Goal: Transaction & Acquisition: Subscribe to service/newsletter

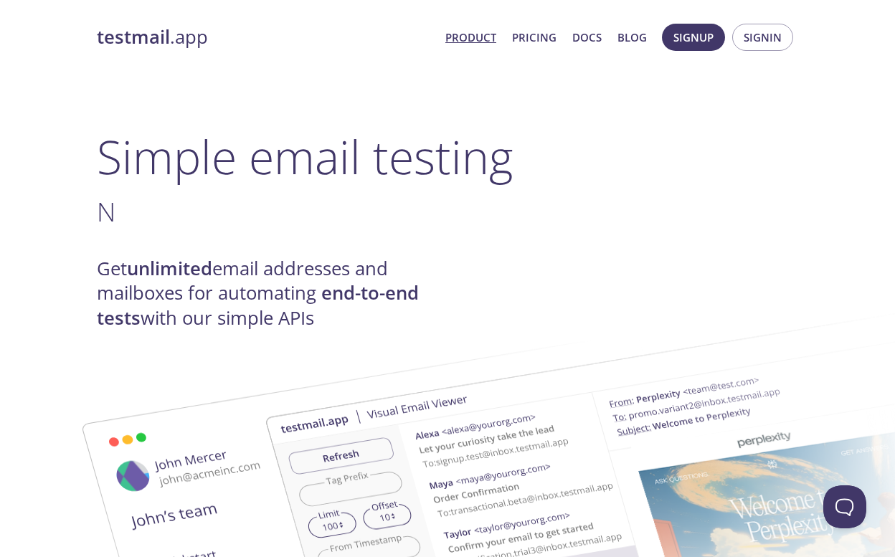
scroll to position [0, 1]
click at [765, 34] on span "Signin" at bounding box center [763, 37] width 38 height 19
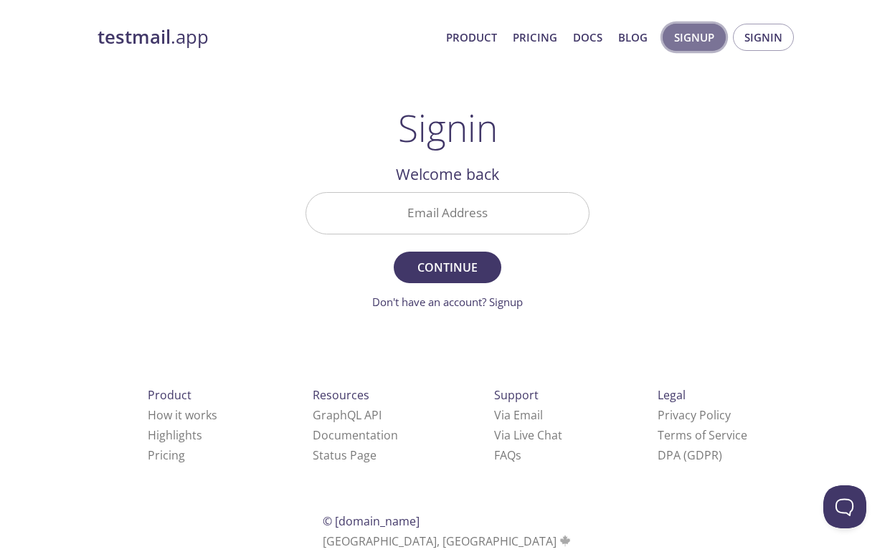
click at [684, 40] on span "Signup" at bounding box center [694, 37] width 40 height 19
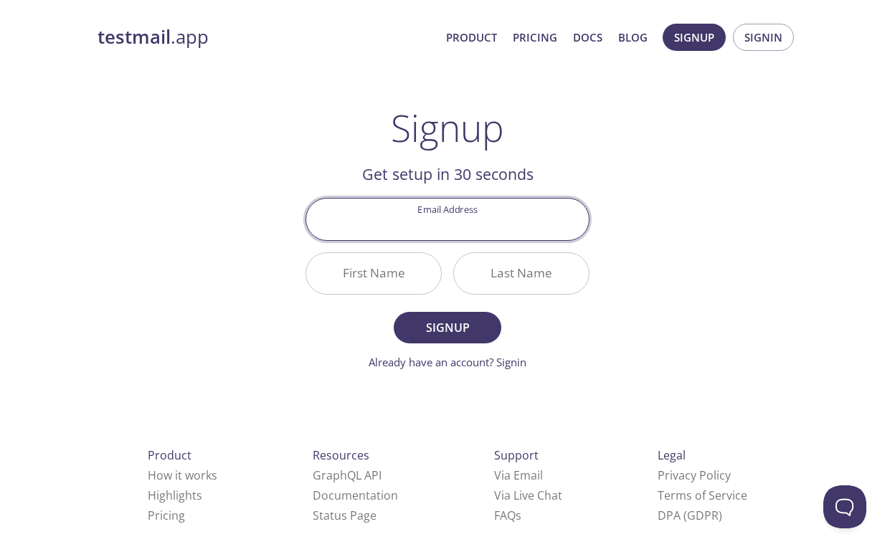
type input "[PERSON_NAME][EMAIL_ADDRESS][PERSON_NAME][DOMAIN_NAME]"
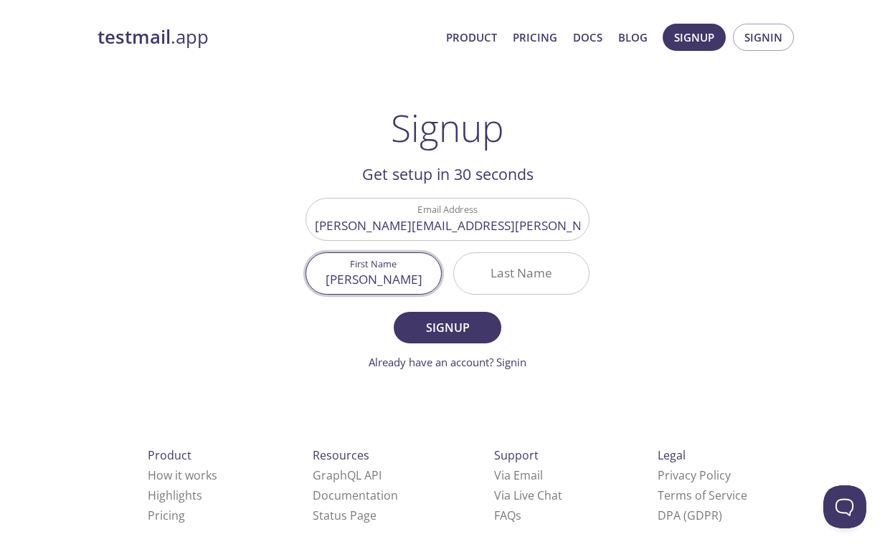
type input "[PERSON_NAME]"
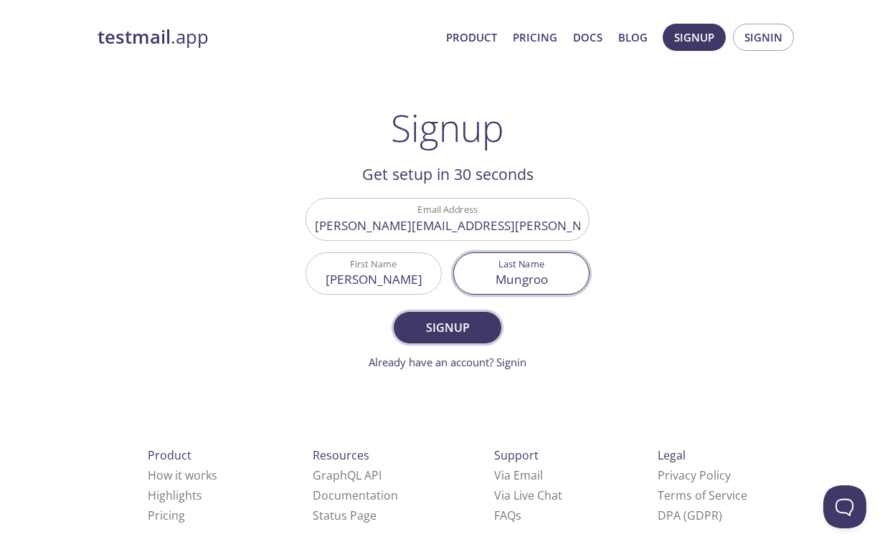
type input "Mungroo"
click at [466, 335] on span "Signup" at bounding box center [448, 328] width 76 height 20
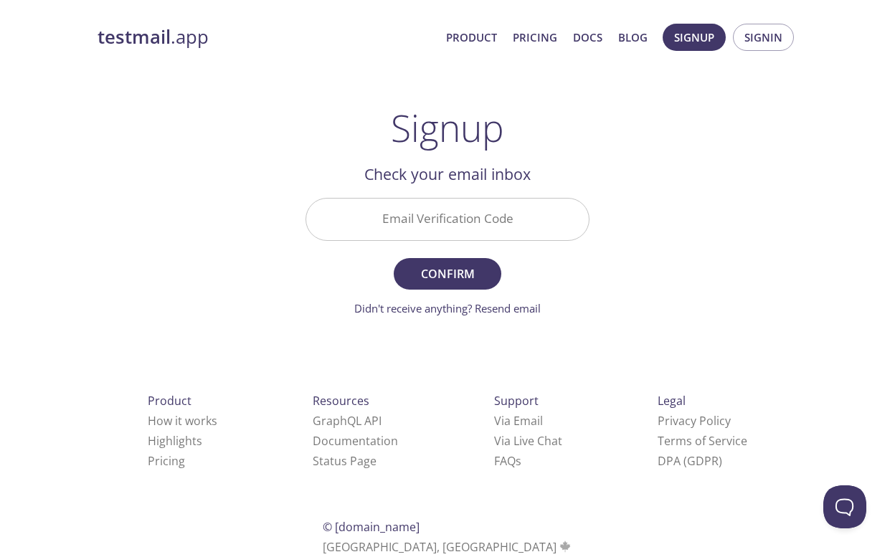
click at [463, 245] on div "Email Verification Code" at bounding box center [447, 219] width 295 height 54
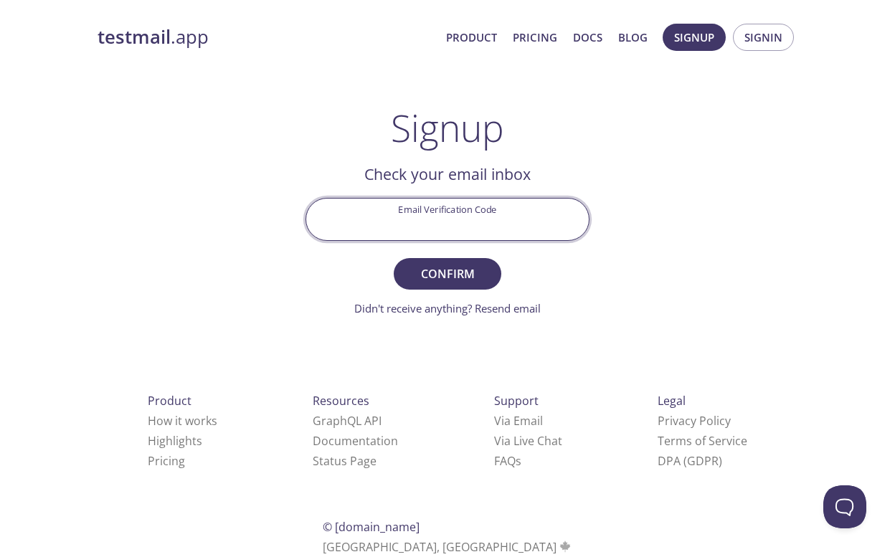
click at [457, 221] on input "Email Verification Code" at bounding box center [447, 219] width 283 height 41
paste input "1LS9SBN"
type input "1LS9SBN"
click at [446, 275] on span "Confirm" at bounding box center [448, 274] width 76 height 20
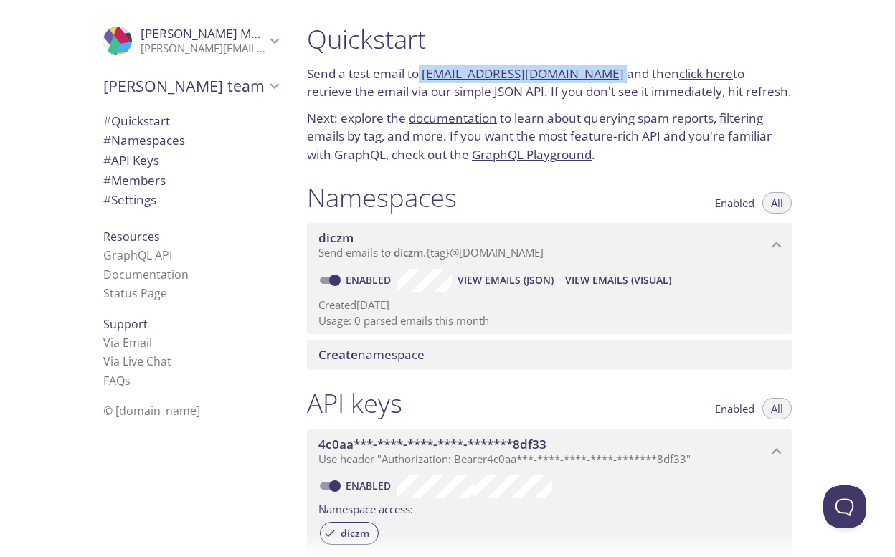
drag, startPoint x: 601, startPoint y: 73, endPoint x: 421, endPoint y: 78, distance: 180.1
click at [421, 78] on p "Send a test email to [EMAIL_ADDRESS][DOMAIN_NAME] and then click here to retrie…" at bounding box center [549, 83] width 485 height 37
copy p "[EMAIL_ADDRESS][DOMAIN_NAME]"
click at [685, 74] on link "click here" at bounding box center [706, 73] width 54 height 16
click at [695, 67] on link "click here" at bounding box center [706, 73] width 54 height 16
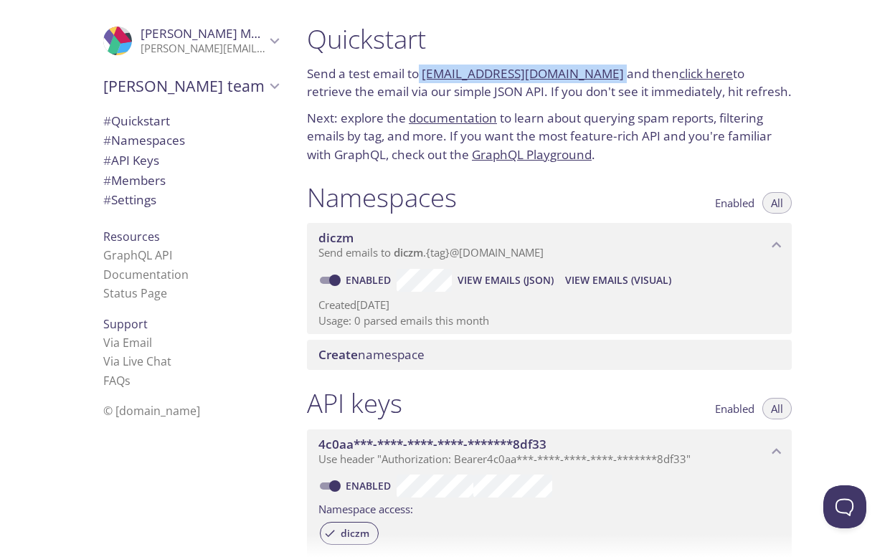
copy p "[EMAIL_ADDRESS][DOMAIN_NAME]"
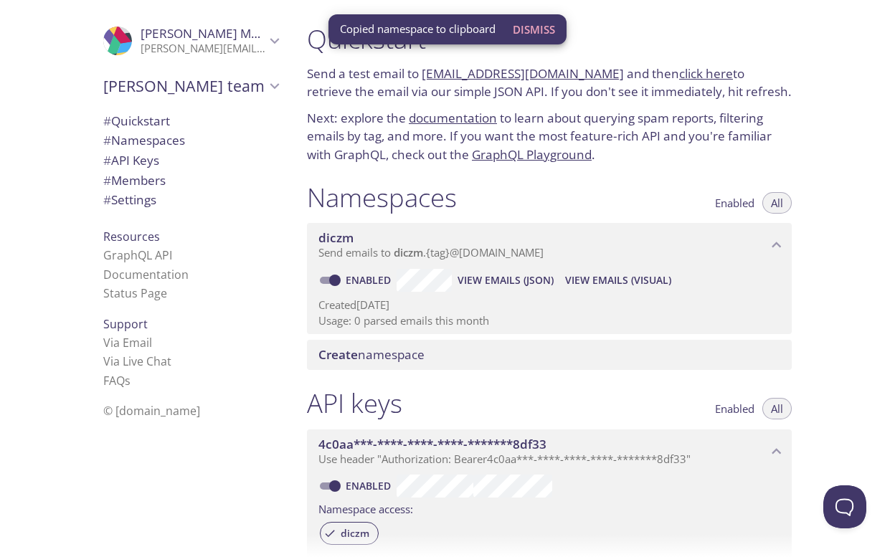
click at [686, 76] on link "click here" at bounding box center [706, 73] width 54 height 16
